Goal: Information Seeking & Learning: Find specific fact

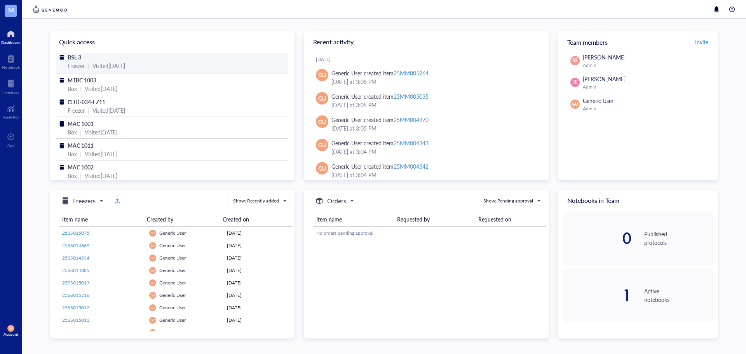
click at [74, 59] on span "BSL 3" at bounding box center [75, 57] width 14 height 8
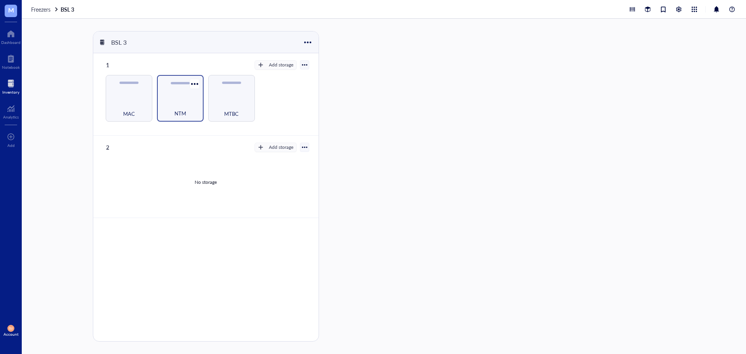
click at [186, 92] on div "NTM" at bounding box center [180, 98] width 47 height 47
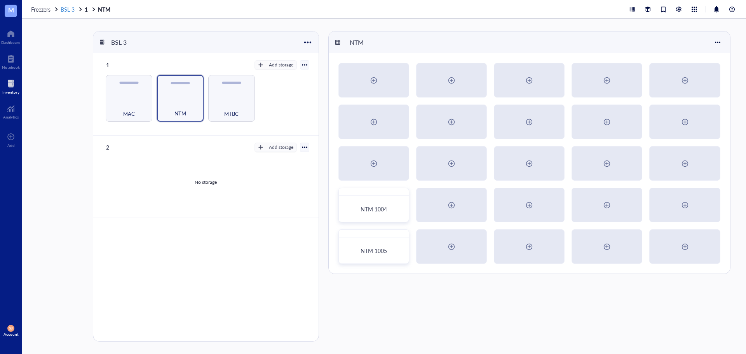
click at [68, 9] on span "BSL 3" at bounding box center [68, 9] width 14 height 8
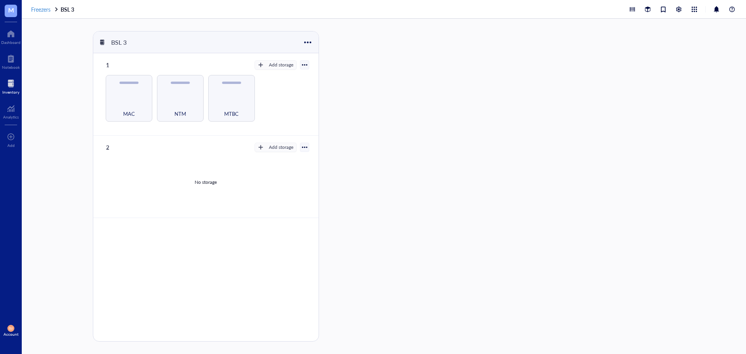
click at [43, 10] on span "Freezers" at bounding box center [40, 9] width 19 height 8
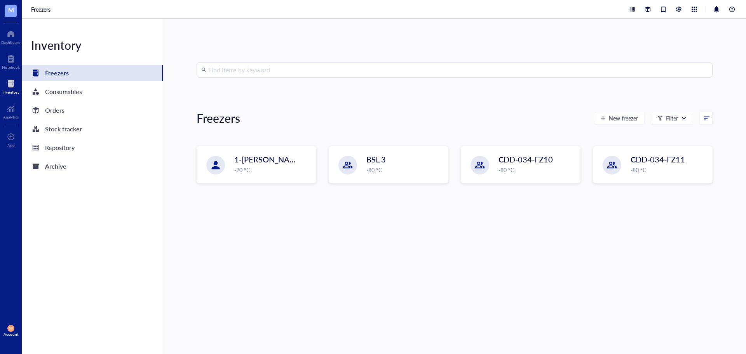
click at [429, 73] on input "search" at bounding box center [458, 70] width 500 height 15
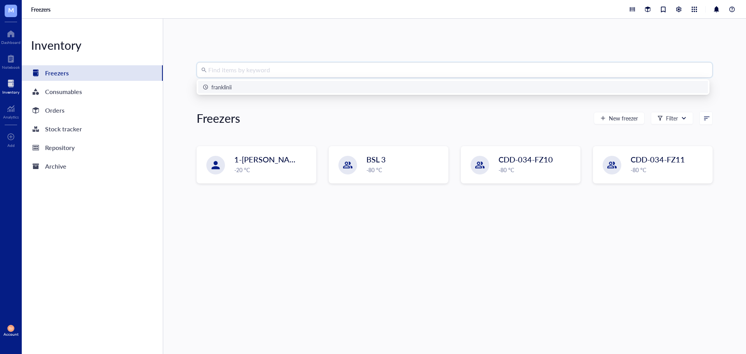
click at [417, 85] on div "franklinii" at bounding box center [453, 87] width 501 height 9
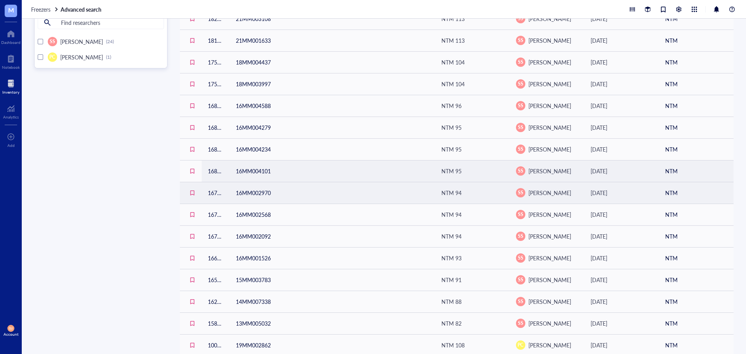
scroll to position [287, 0]
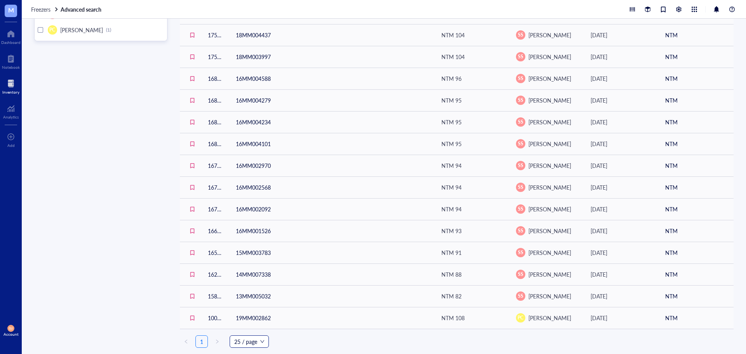
click at [263, 341] on span "25 / page" at bounding box center [249, 342] width 30 height 12
click at [254, 299] on div "50 / page" at bounding box center [249, 301] width 27 height 9
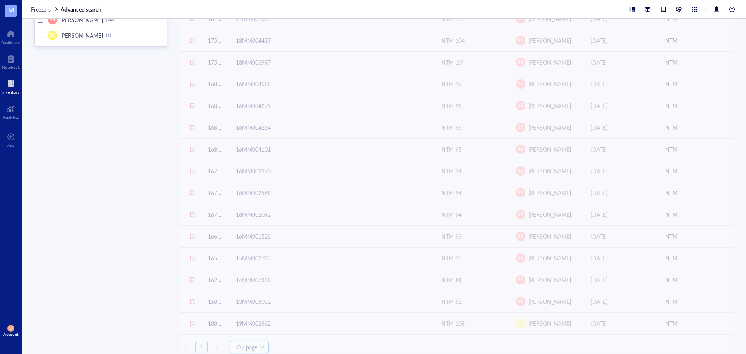
scroll to position [287, 0]
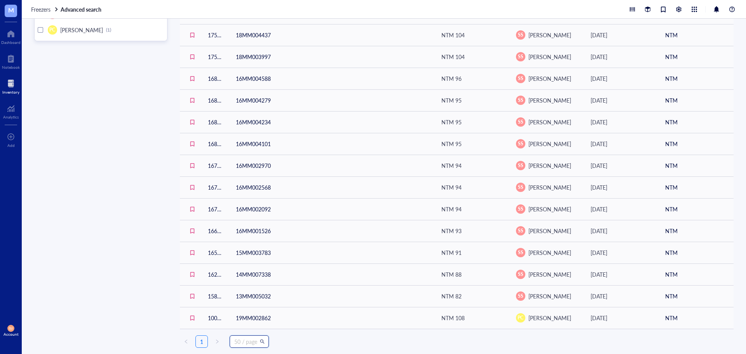
click at [267, 342] on div "50 / page" at bounding box center [249, 341] width 39 height 12
click at [260, 327] on div "200 / page" at bounding box center [249, 326] width 27 height 9
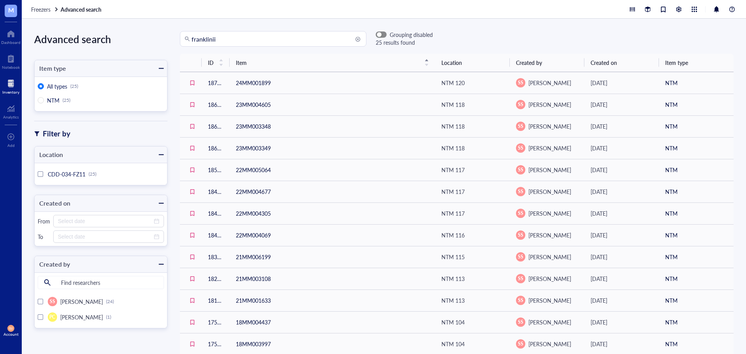
click at [382, 35] on span "button" at bounding box center [381, 34] width 10 height 5
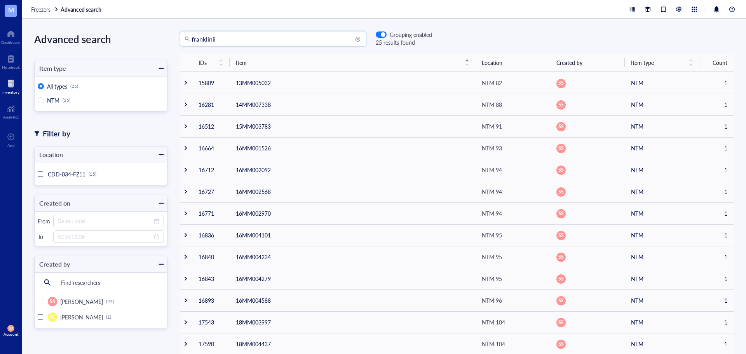
drag, startPoint x: 233, startPoint y: 42, endPoint x: 115, endPoint y: 27, distance: 119.1
click at [115, 28] on div "Advanced search Item type All types (25) NTM (25) Filter by Location CDD-034-FZ…" at bounding box center [384, 186] width 724 height 335
type input "septicum"
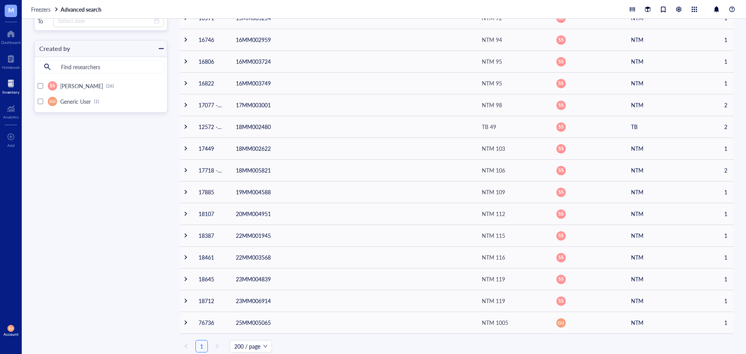
scroll to position [265, 0]
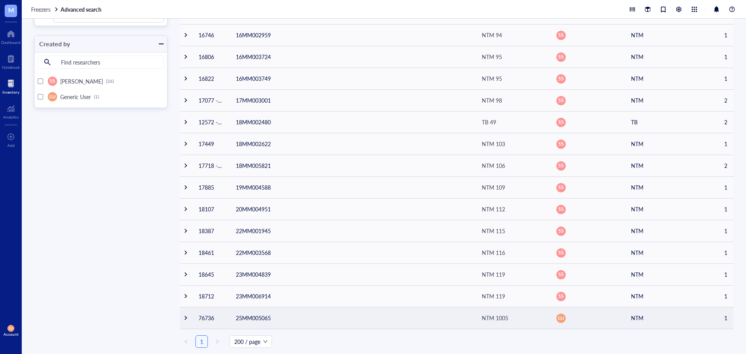
click at [426, 317] on td "25MM005065" at bounding box center [353, 318] width 246 height 22
